Goal: Transaction & Acquisition: Download file/media

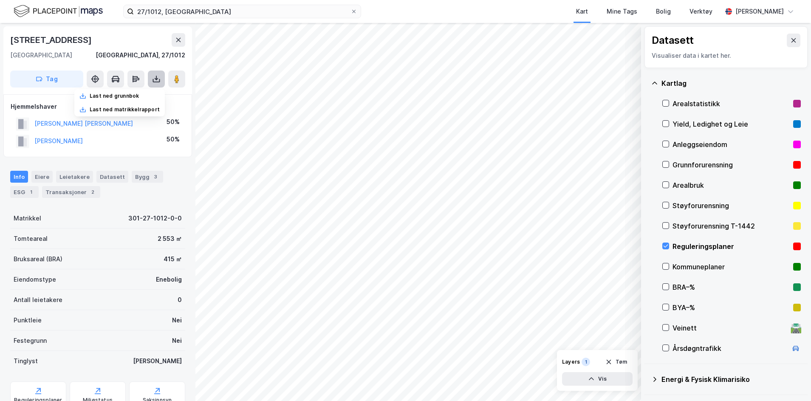
click at [155, 81] on icon at bounding box center [156, 79] width 8 height 8
click at [158, 77] on icon at bounding box center [156, 79] width 8 height 8
click at [147, 105] on div "Last ned matrikkelrapport" at bounding box center [119, 110] width 90 height 14
click at [150, 95] on div "Last ned grunnbok" at bounding box center [119, 96] width 90 height 14
click at [146, 98] on div "Last ned grunnbok" at bounding box center [119, 96] width 90 height 14
